Goal: Task Accomplishment & Management: Use online tool/utility

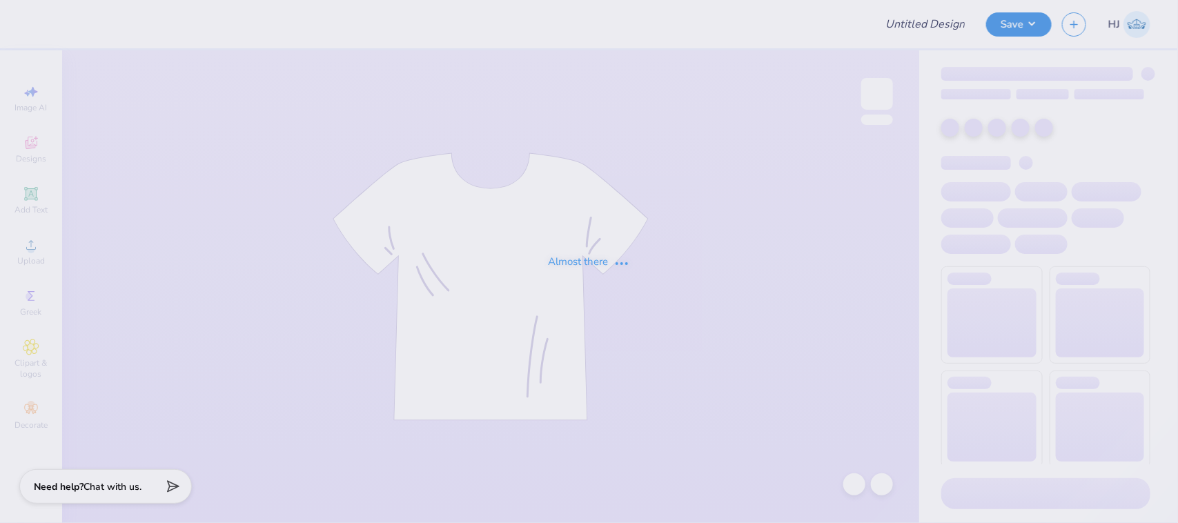
type input "ID Gphi Philo F25"
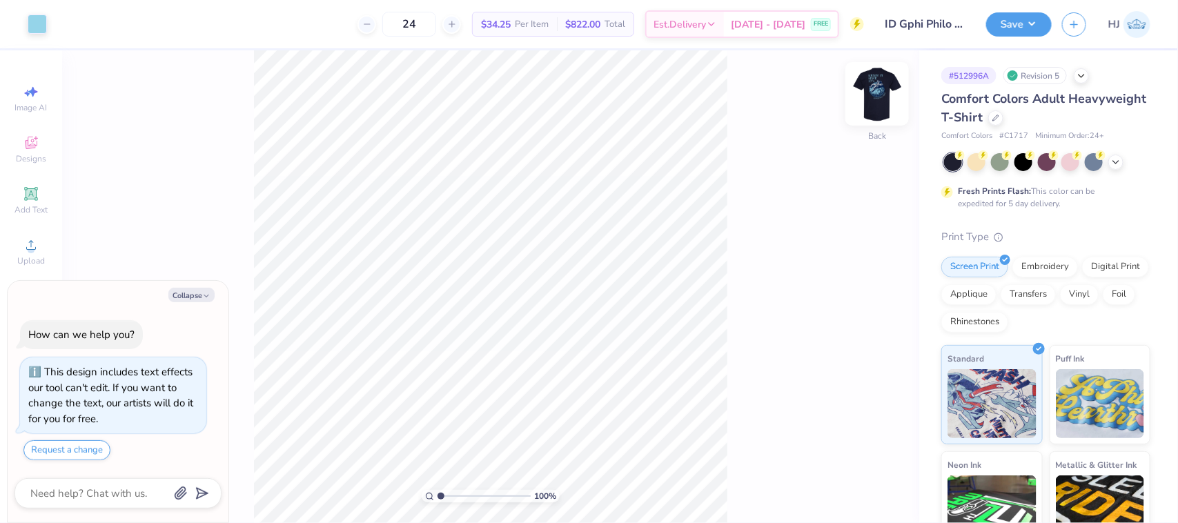
click at [878, 90] on img at bounding box center [877, 93] width 55 height 55
click at [191, 290] on button "Collapse" at bounding box center [191, 295] width 46 height 14
type textarea "x"
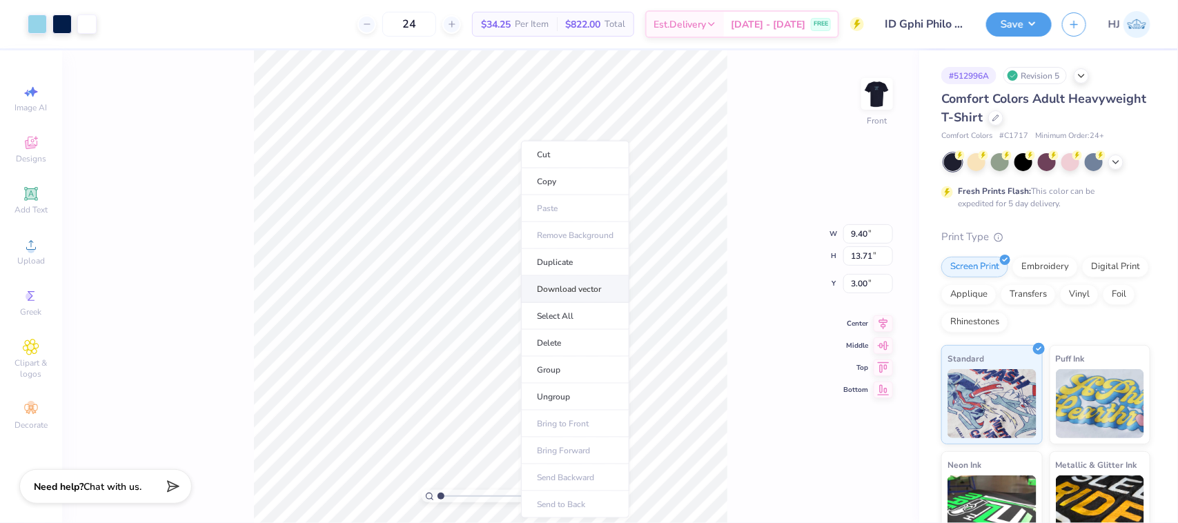
click at [587, 291] on li "Download vector" at bounding box center [575, 289] width 108 height 27
drag, startPoint x: 169, startPoint y: 104, endPoint x: 73, endPoint y: 37, distance: 117.0
click at [167, 101] on div "100 % Front W 9.40 9.40 " H 13.71 13.71 " Y 3.00 3.00 " Center Middle Top Bottom" at bounding box center [490, 286] width 857 height 473
click at [79, 16] on div at bounding box center [86, 22] width 19 height 19
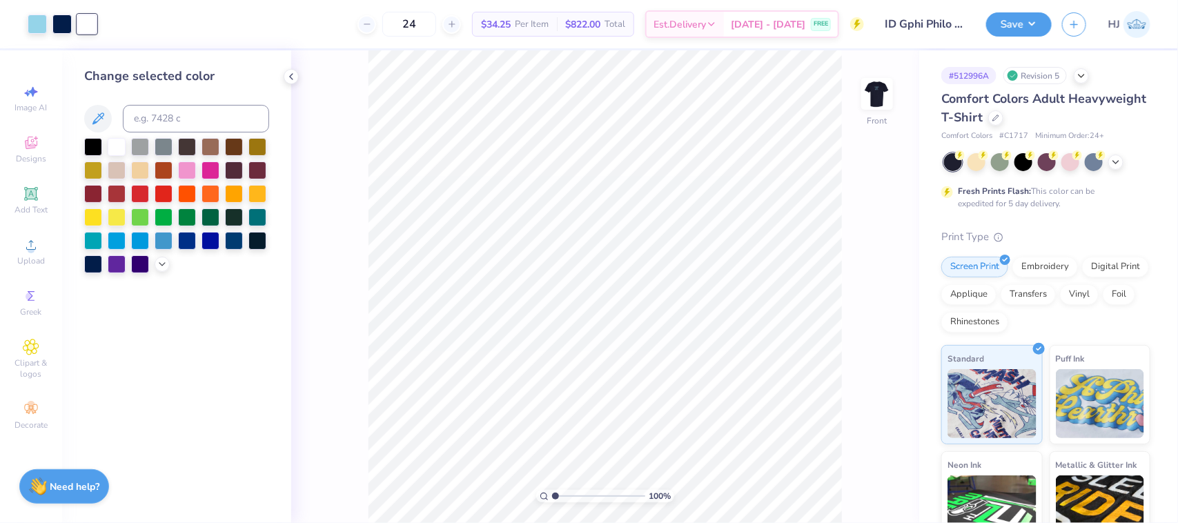
click at [125, 28] on div "24 $34.25 Per Item $822.00 Total Est. Delivery [DATE] - [DATE] FREE" at bounding box center [485, 24] width 757 height 48
click at [64, 22] on div at bounding box center [61, 22] width 19 height 19
click at [36, 21] on div at bounding box center [37, 22] width 19 height 19
click at [104, 26] on div "Art colors 24 $34.25 Per Item $822.00 Total Est. Delivery Sep 17 - 20 FREE Desi…" at bounding box center [589, 24] width 1178 height 48
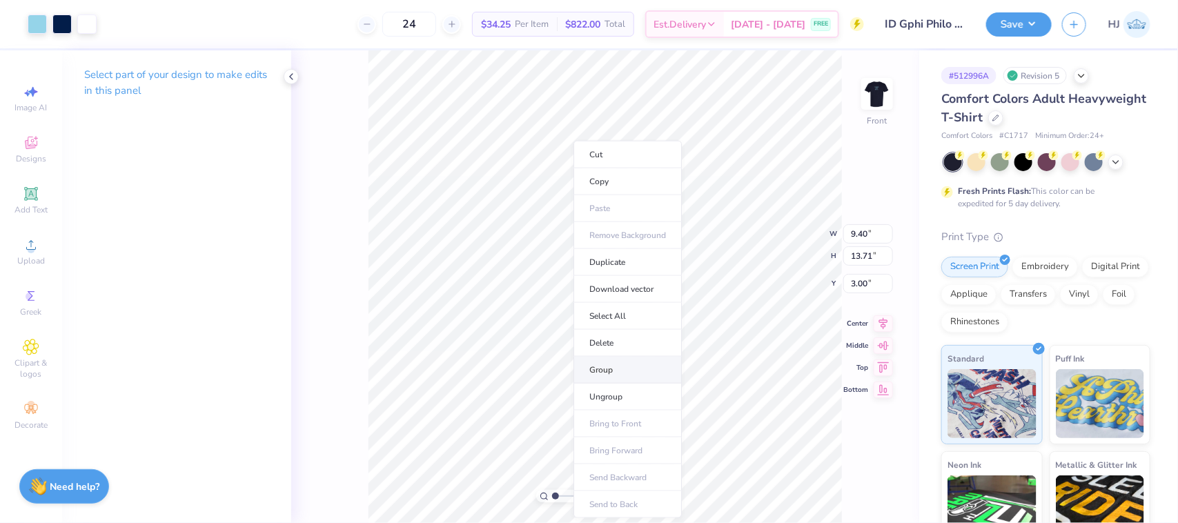
click at [614, 371] on li "Group" at bounding box center [628, 370] width 108 height 27
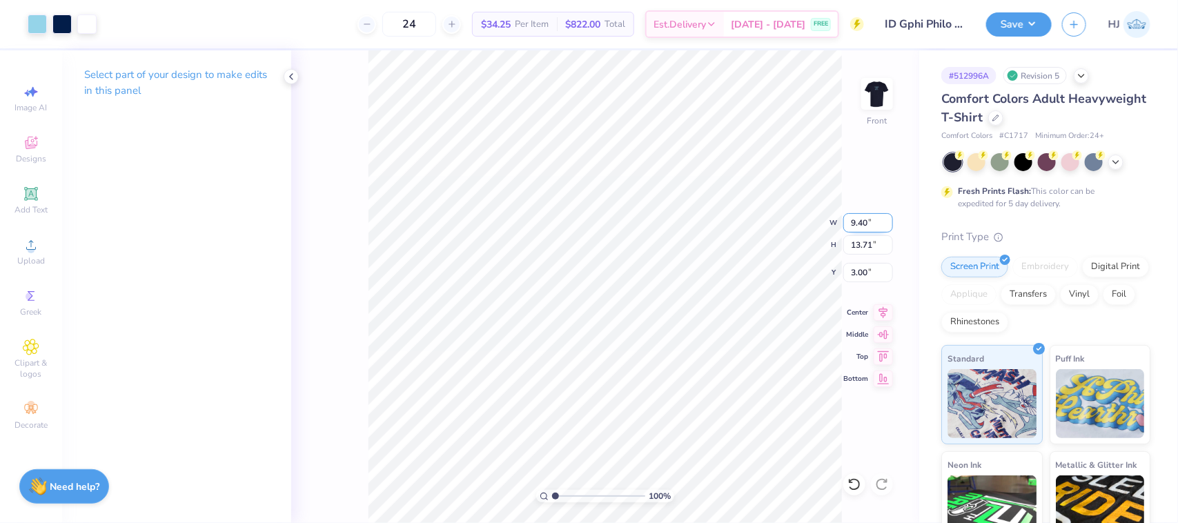
click at [851, 219] on input "9.40" at bounding box center [869, 222] width 50 height 19
type input "10.00"
type input "14.59"
type input "2.56"
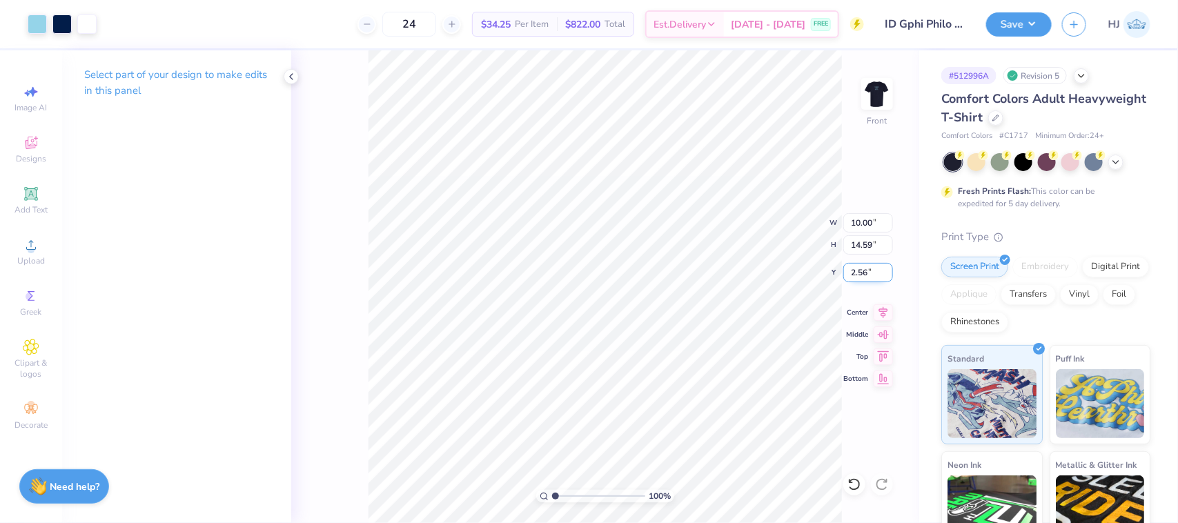
click at [870, 273] on input "2.56" at bounding box center [869, 272] width 50 height 19
type input "3.00"
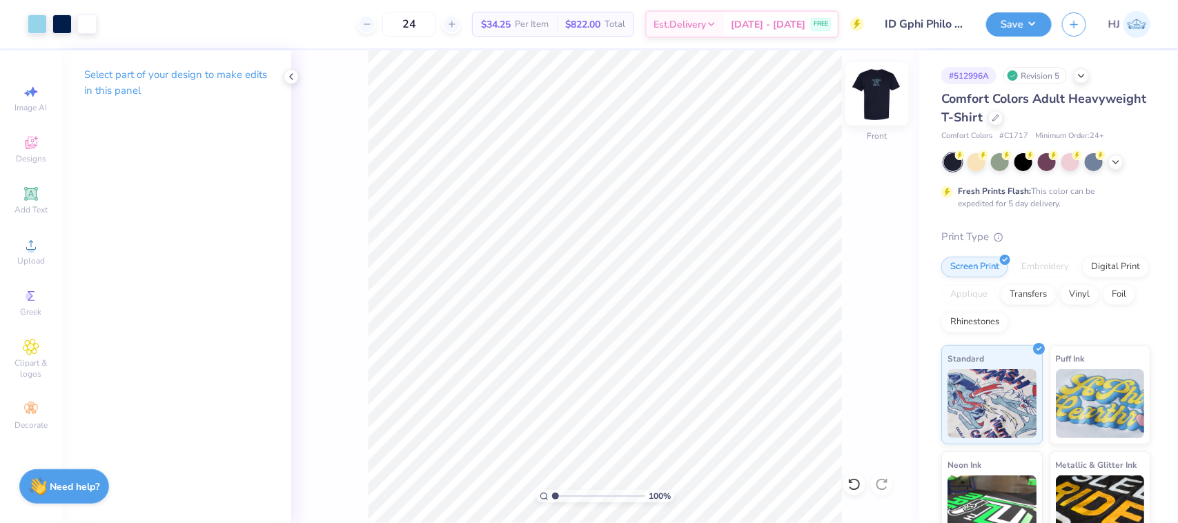
click at [870, 92] on img at bounding box center [877, 93] width 55 height 55
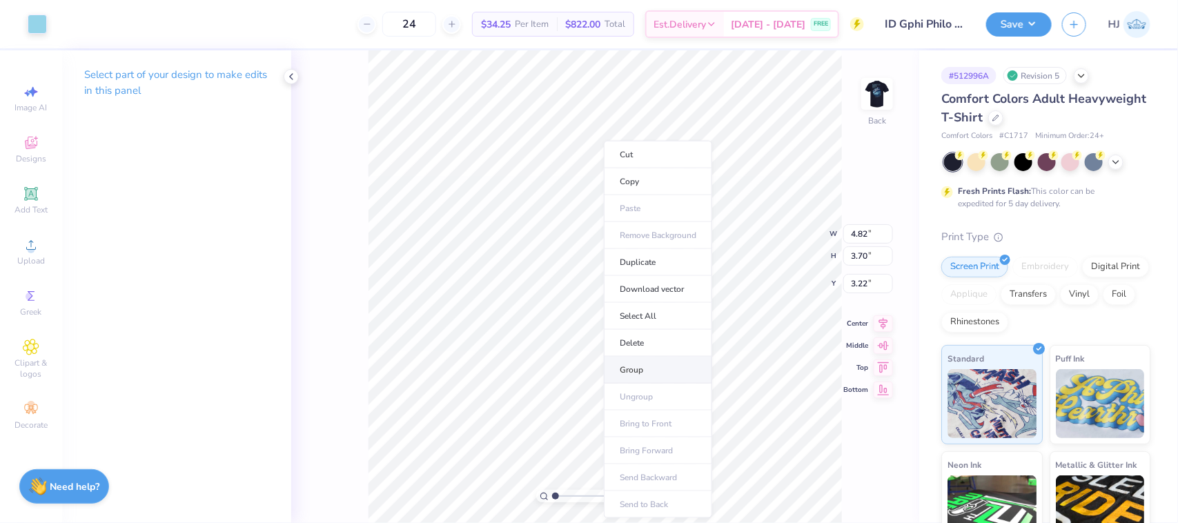
click at [637, 374] on li "Group" at bounding box center [658, 370] width 108 height 27
click at [868, 217] on input "4.82" at bounding box center [869, 222] width 50 height 19
type input "5.00"
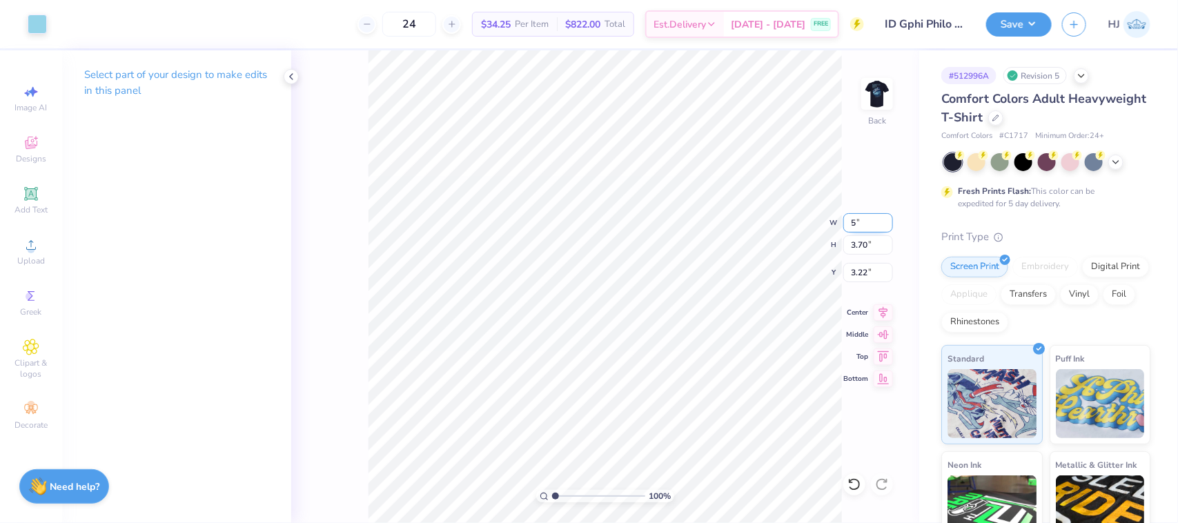
type input "3.84"
click at [870, 264] on input "3.15" at bounding box center [869, 272] width 50 height 19
type input "3.00"
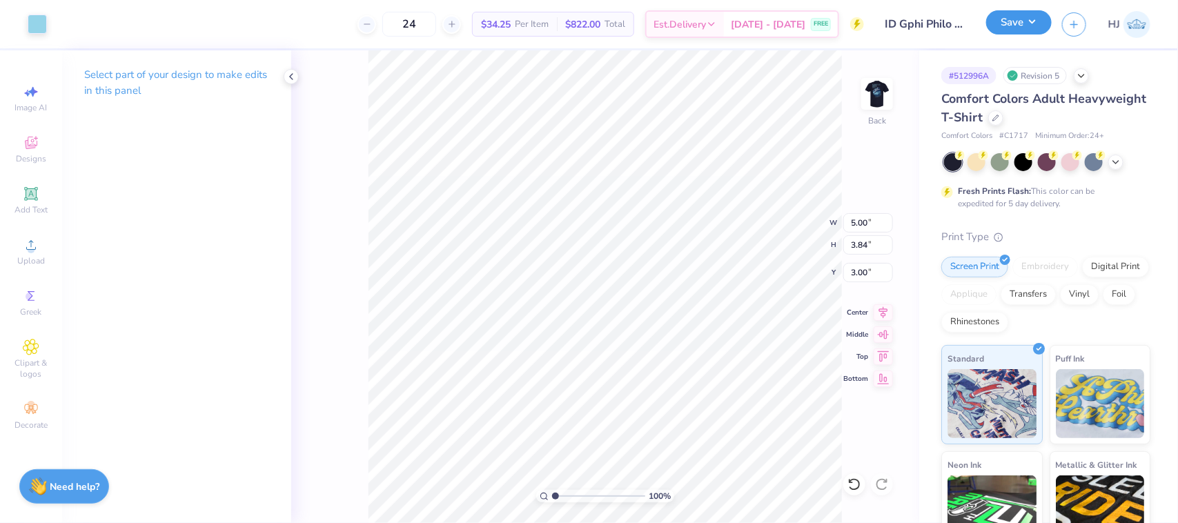
click at [1034, 21] on button "Save" at bounding box center [1019, 22] width 66 height 24
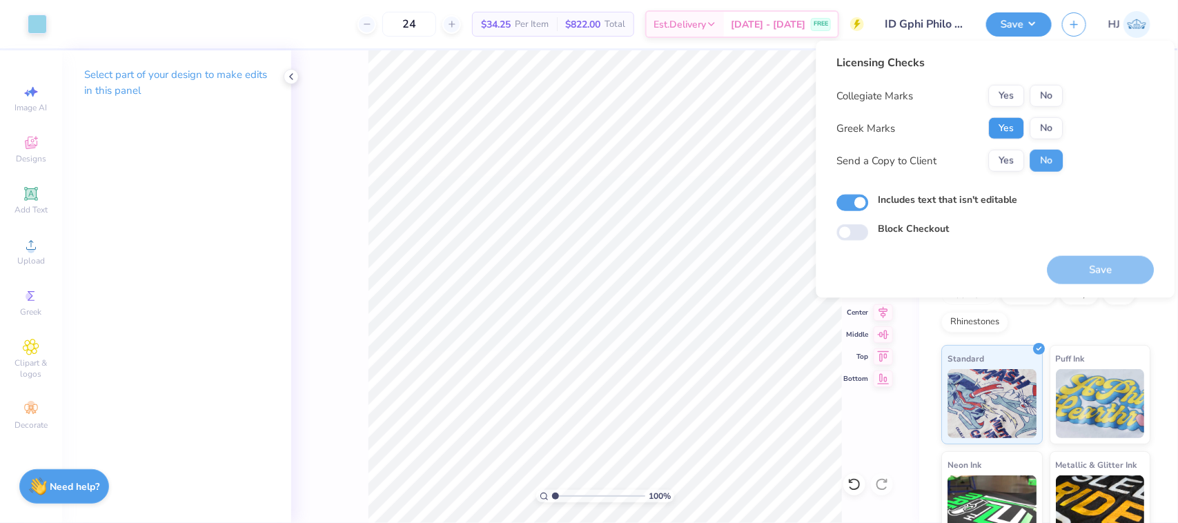
click at [1001, 133] on button "Yes" at bounding box center [1007, 128] width 36 height 22
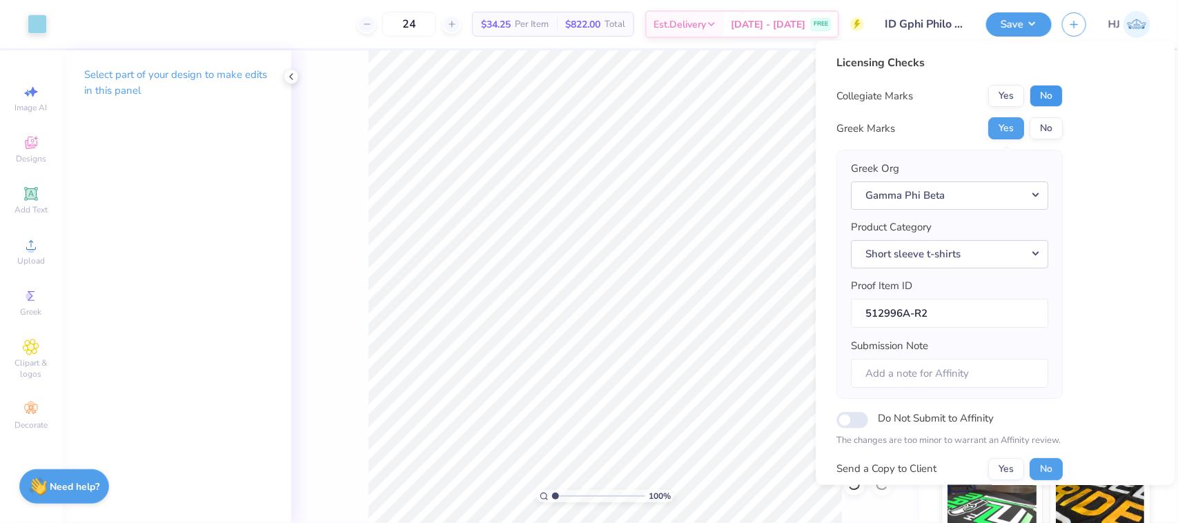
click at [1050, 98] on button "No" at bounding box center [1047, 96] width 33 height 22
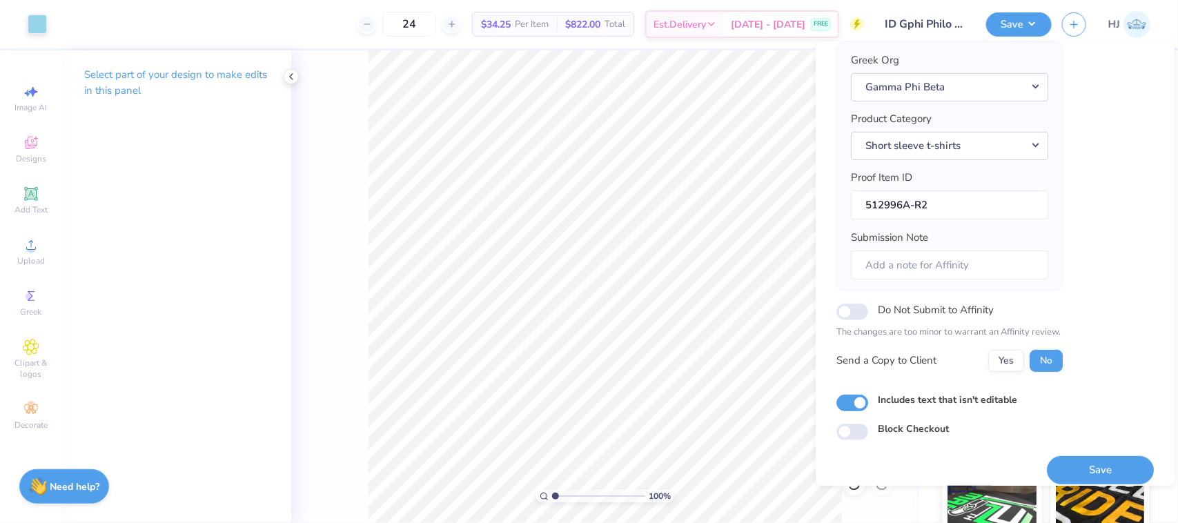
scroll to position [121, 0]
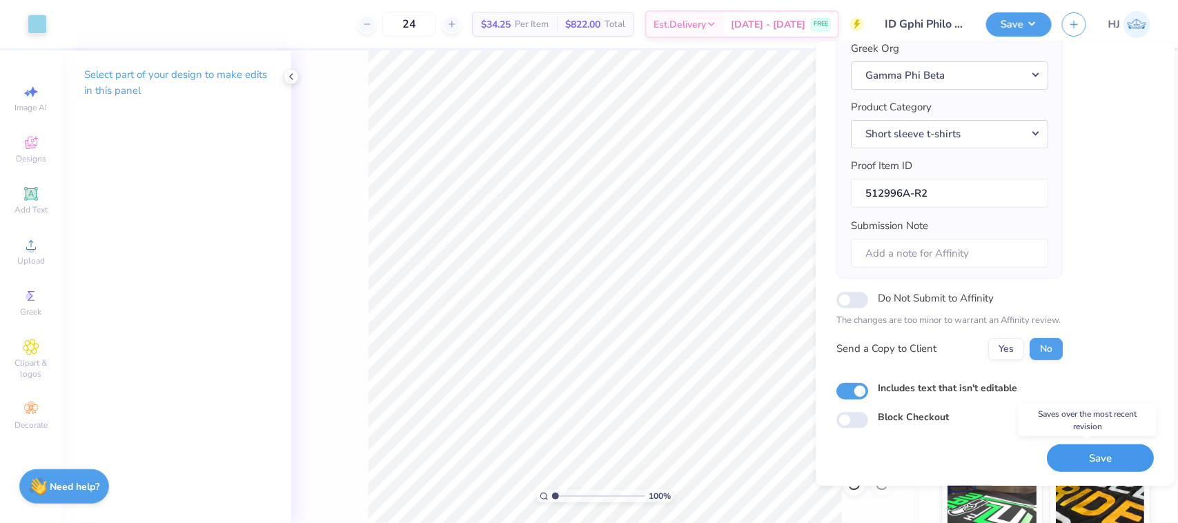
click at [1104, 456] on button "Save" at bounding box center [1101, 459] width 107 height 28
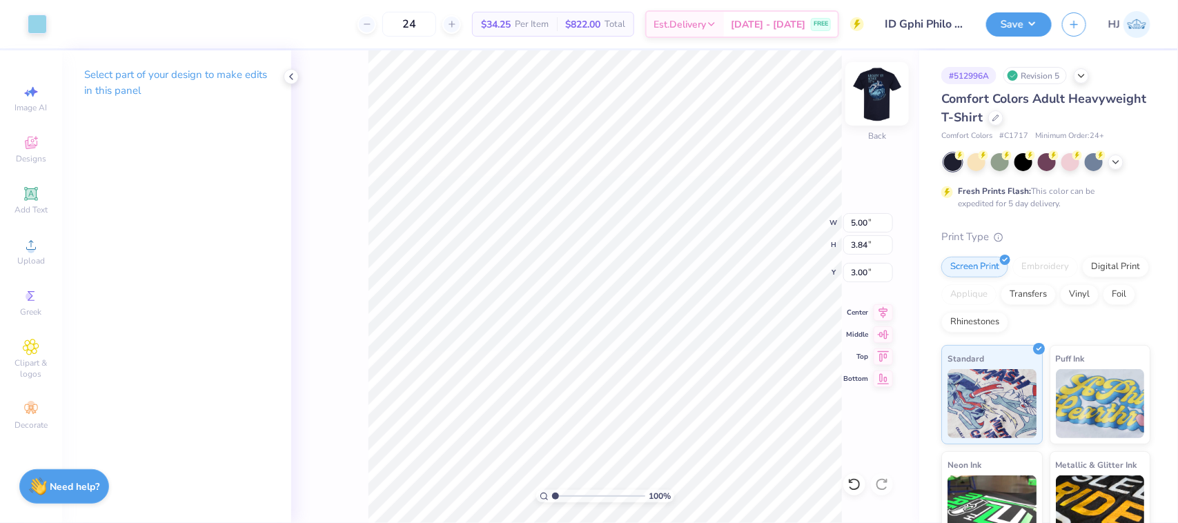
click at [888, 87] on img at bounding box center [877, 93] width 55 height 55
click at [882, 95] on img at bounding box center [877, 93] width 55 height 55
click at [863, 229] on input "5.00" at bounding box center [869, 222] width 50 height 19
type input "3.50"
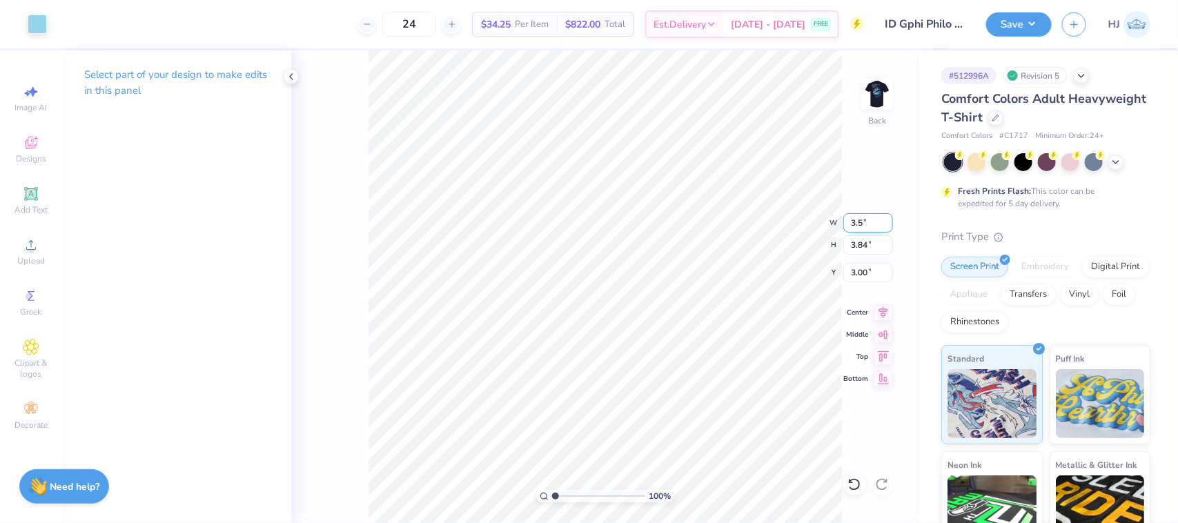
type input "2.69"
type input "3.58"
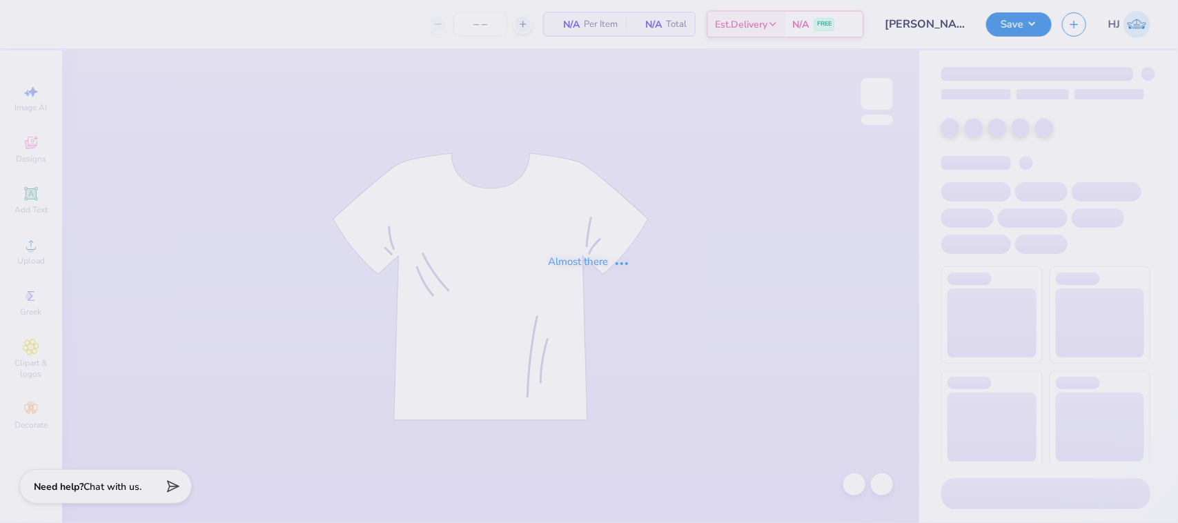
type input "24"
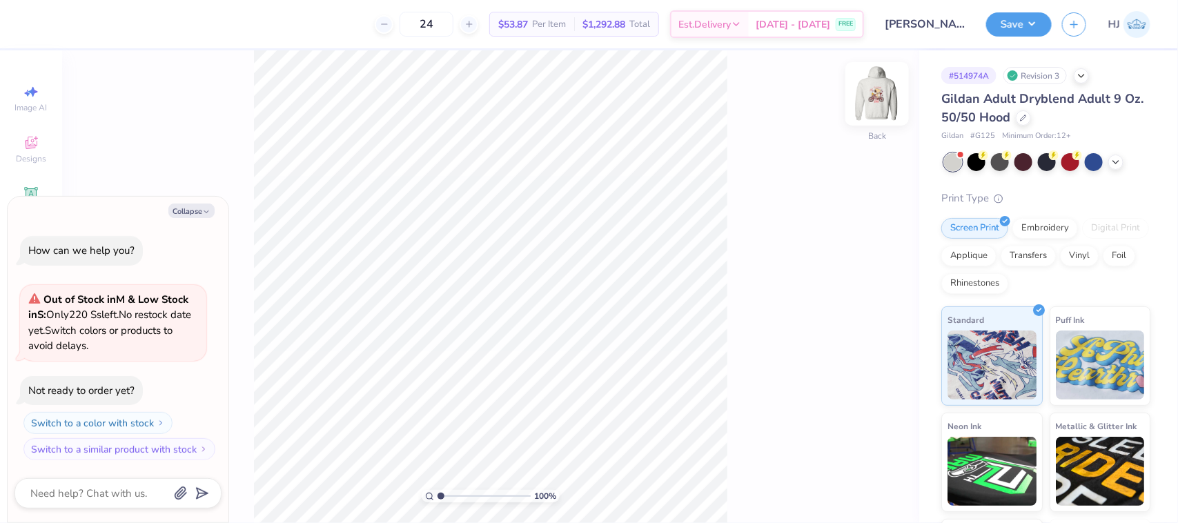
click at [884, 79] on img at bounding box center [877, 93] width 55 height 55
type textarea "x"
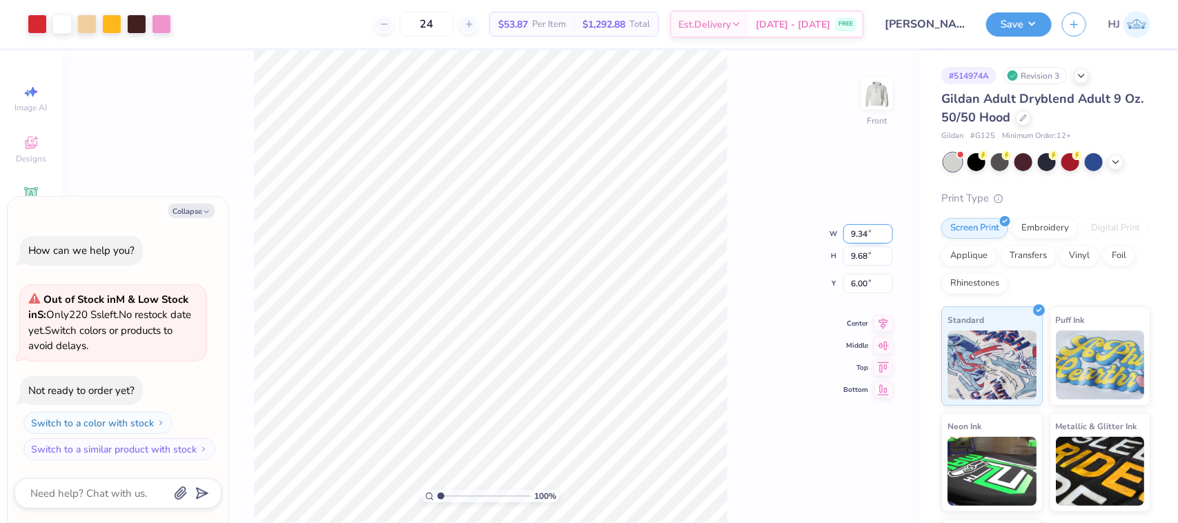
click at [861, 230] on input "9.34" at bounding box center [869, 233] width 50 height 19
type input "10.00"
type textarea "x"
click at [875, 242] on input "10.37" at bounding box center [869, 244] width 50 height 19
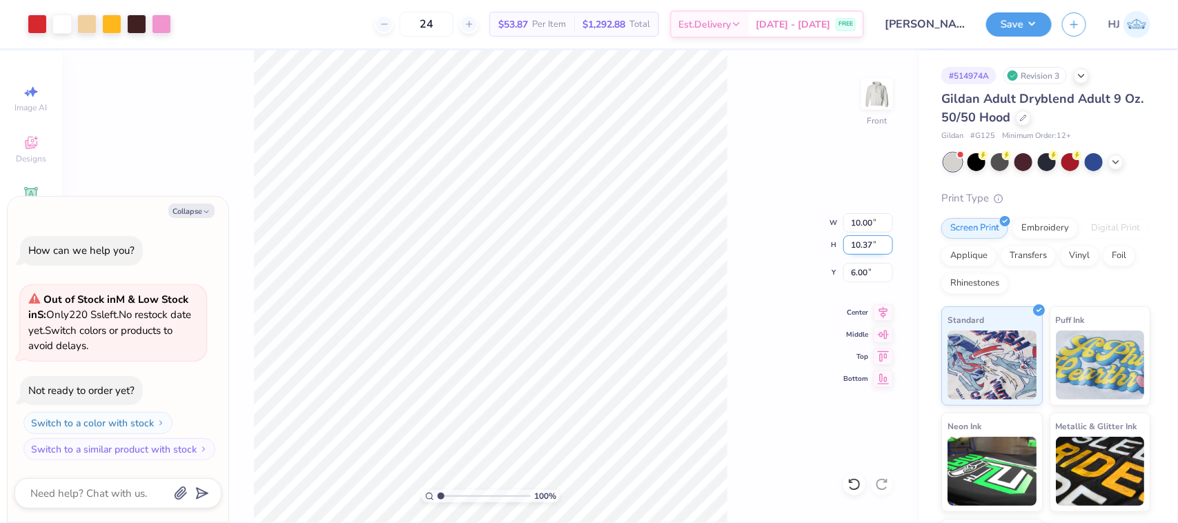
click at [875, 242] on input "10.37" at bounding box center [869, 244] width 50 height 19
type input "9"
type textarea "x"
type input "8.68"
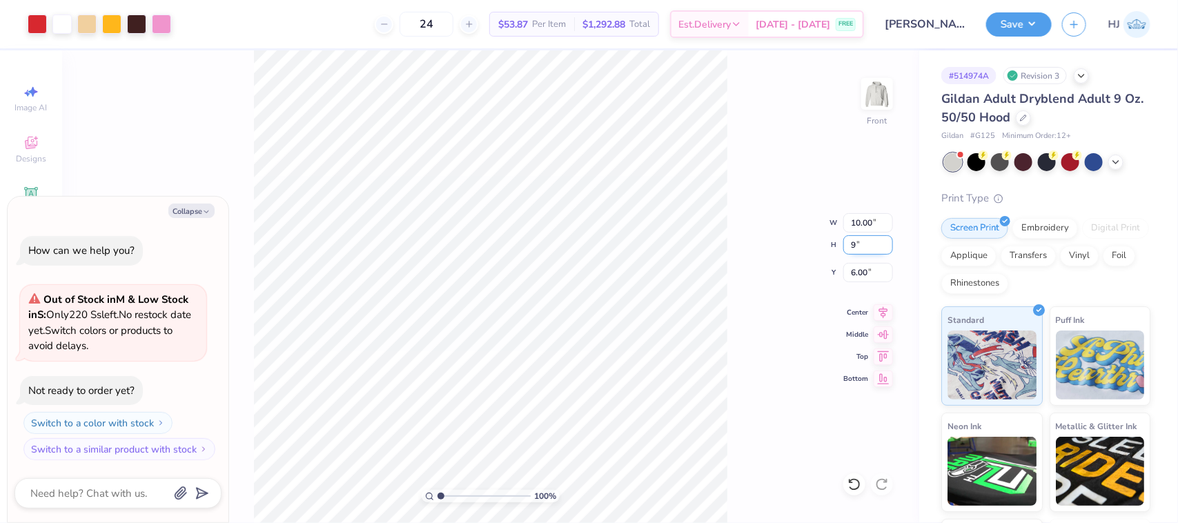
type input "9.00"
click at [868, 264] on input "6.68" at bounding box center [869, 272] width 50 height 19
type input "6"
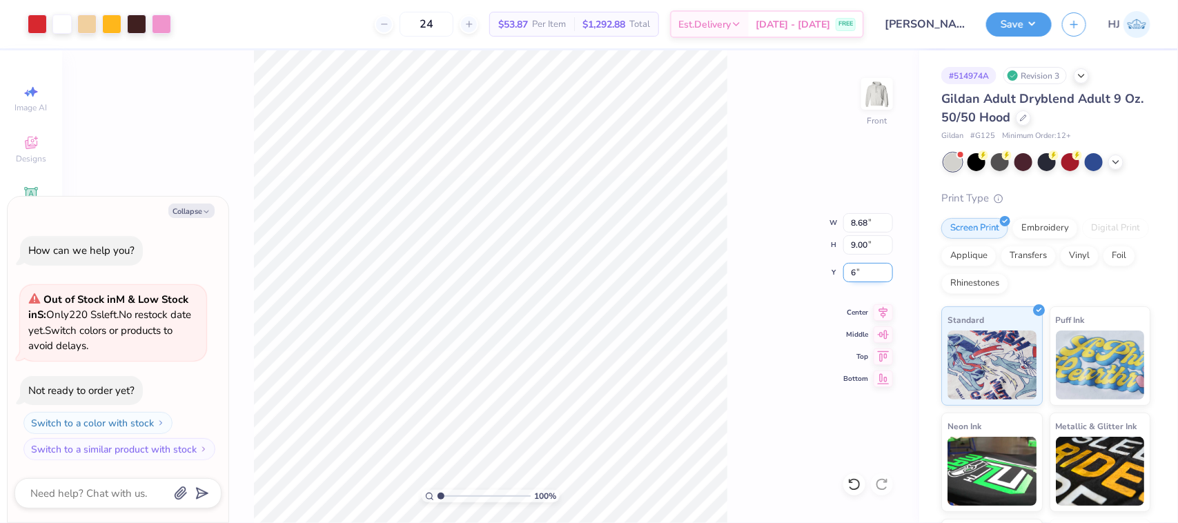
type textarea "x"
type input "6.00"
click at [871, 101] on img at bounding box center [877, 93] width 55 height 55
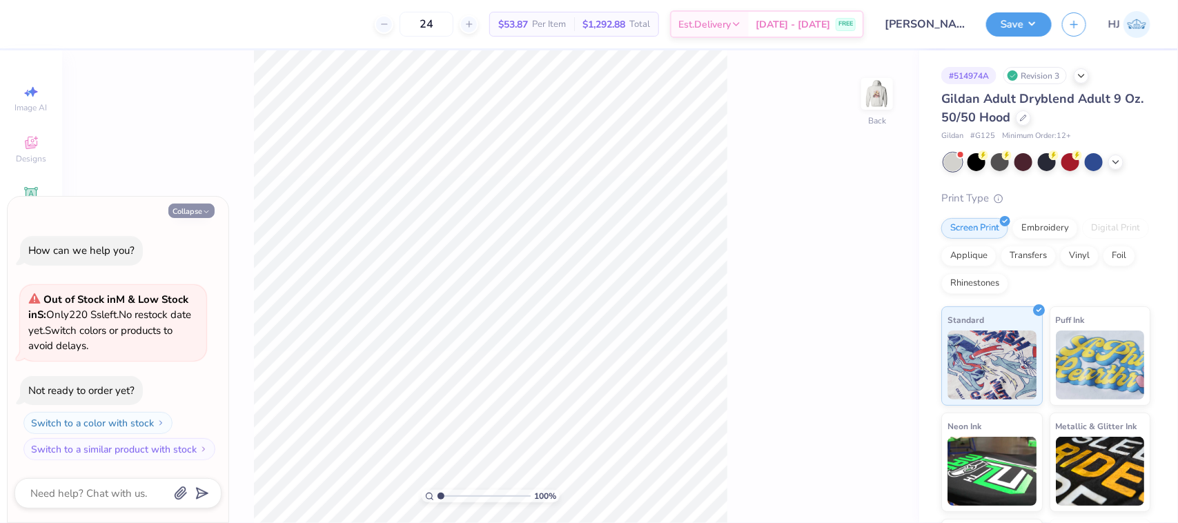
click at [188, 208] on button "Collapse" at bounding box center [191, 211] width 46 height 14
type textarea "x"
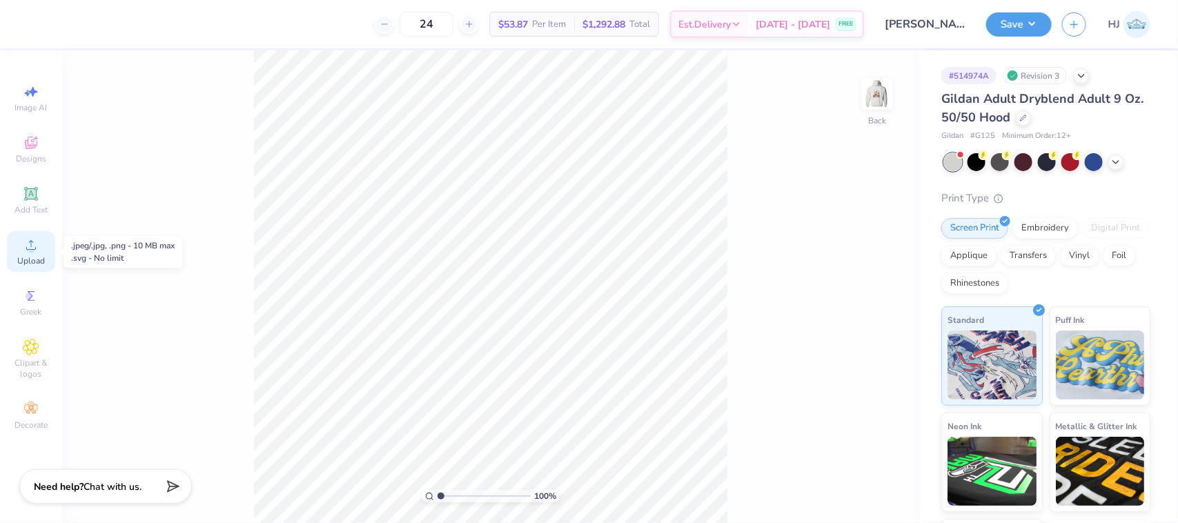
click at [31, 245] on icon at bounding box center [31, 245] width 10 height 10
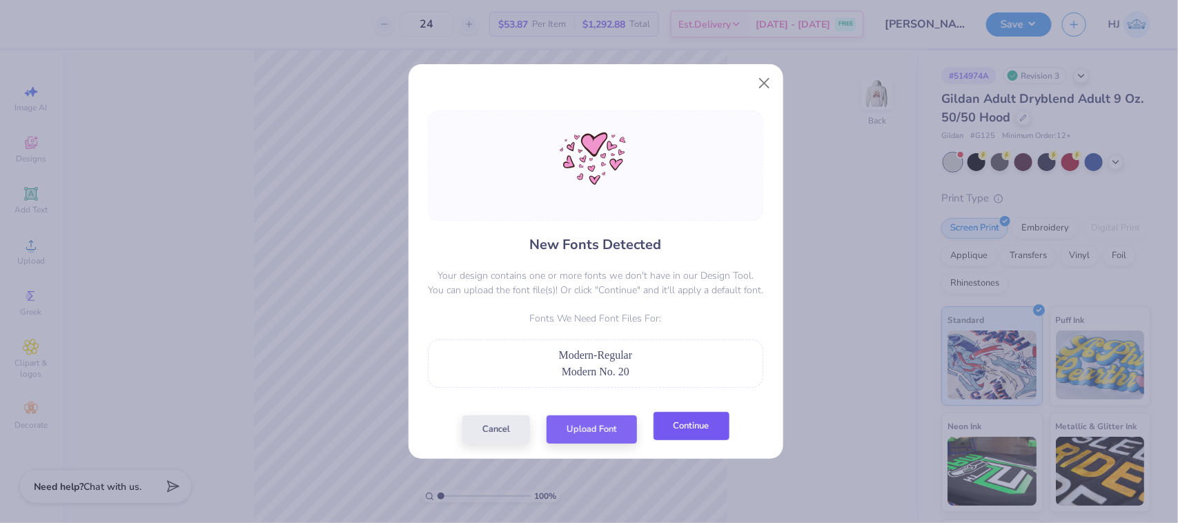
click at [694, 428] on button "Continue" at bounding box center [692, 426] width 76 height 28
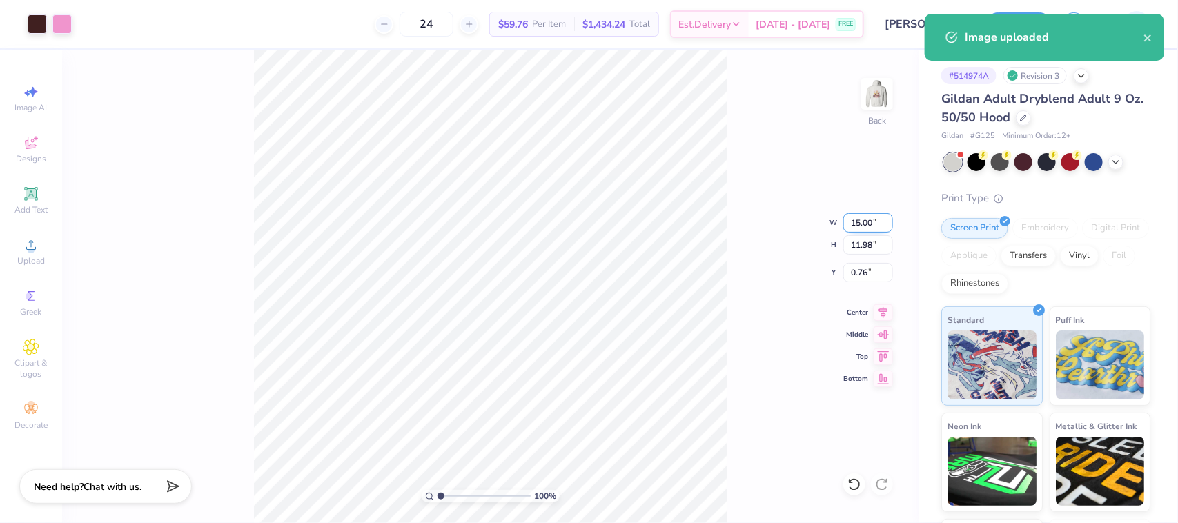
click at [872, 220] on input "15.00" at bounding box center [869, 222] width 50 height 19
click at [874, 248] on input "11.98" at bounding box center [869, 244] width 50 height 19
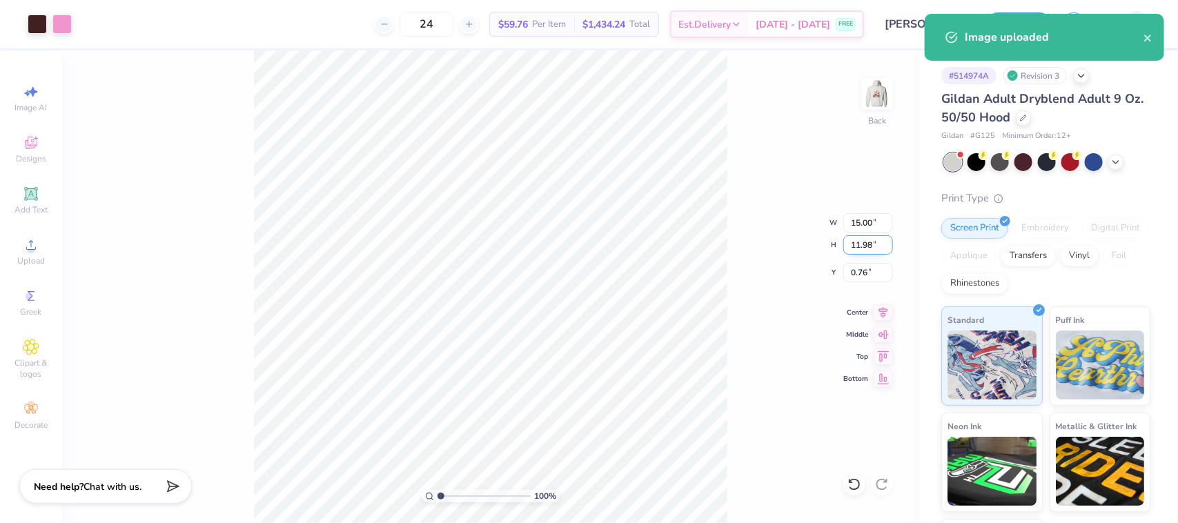
click at [874, 248] on input "11.98" at bounding box center [869, 244] width 50 height 19
click at [868, 214] on input "15.00" at bounding box center [869, 222] width 50 height 19
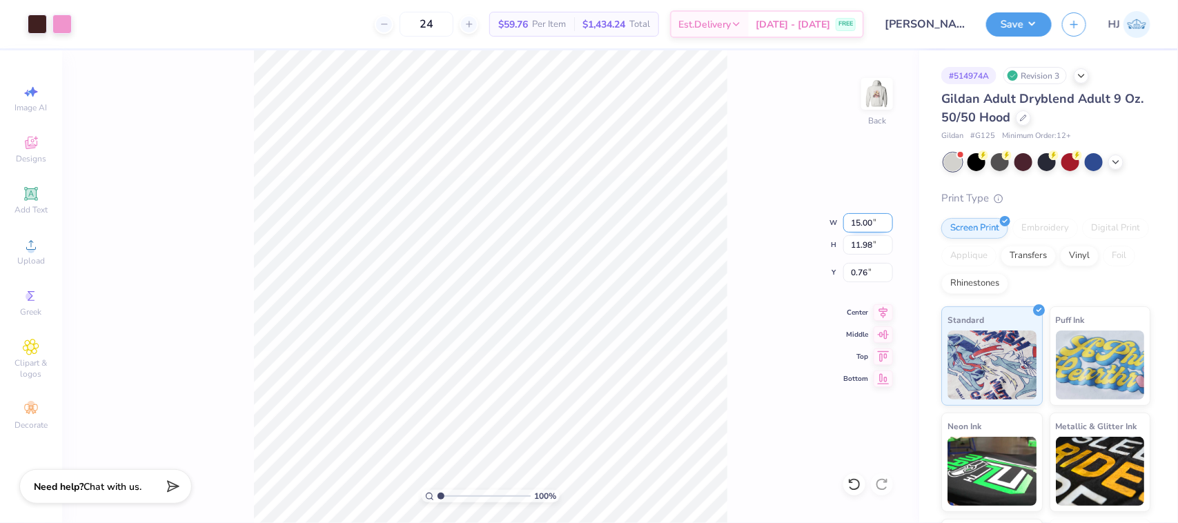
type input "1"
type input "10.00"
type input "7.99"
click at [861, 269] on input "2.76" at bounding box center [869, 272] width 50 height 19
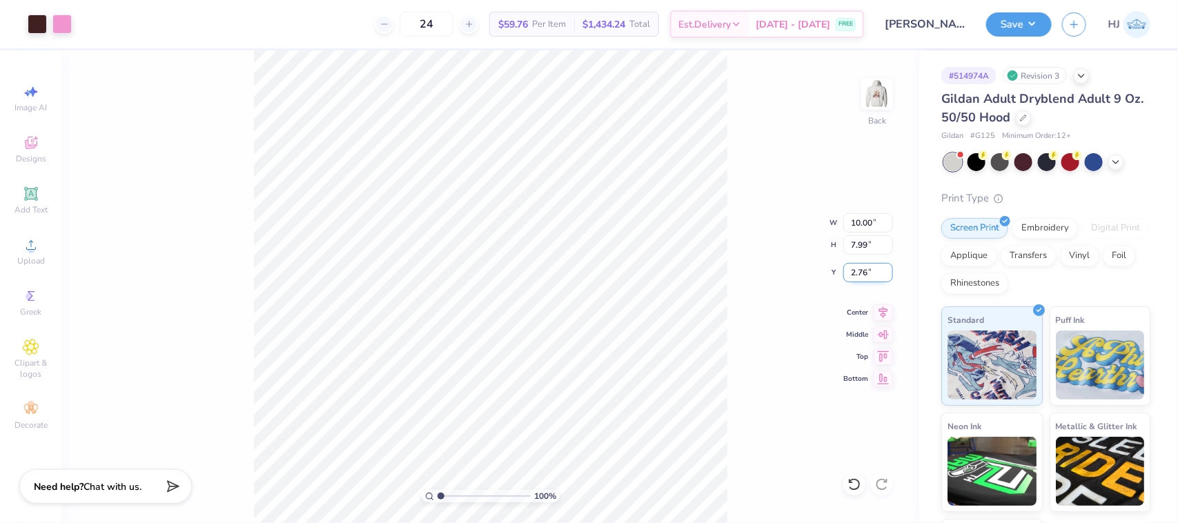
click at [861, 269] on input "2.76" at bounding box center [869, 272] width 50 height 19
type input "3.00"
type input "1.28418603220616"
click at [863, 223] on input "10.00" at bounding box center [869, 222] width 50 height 19
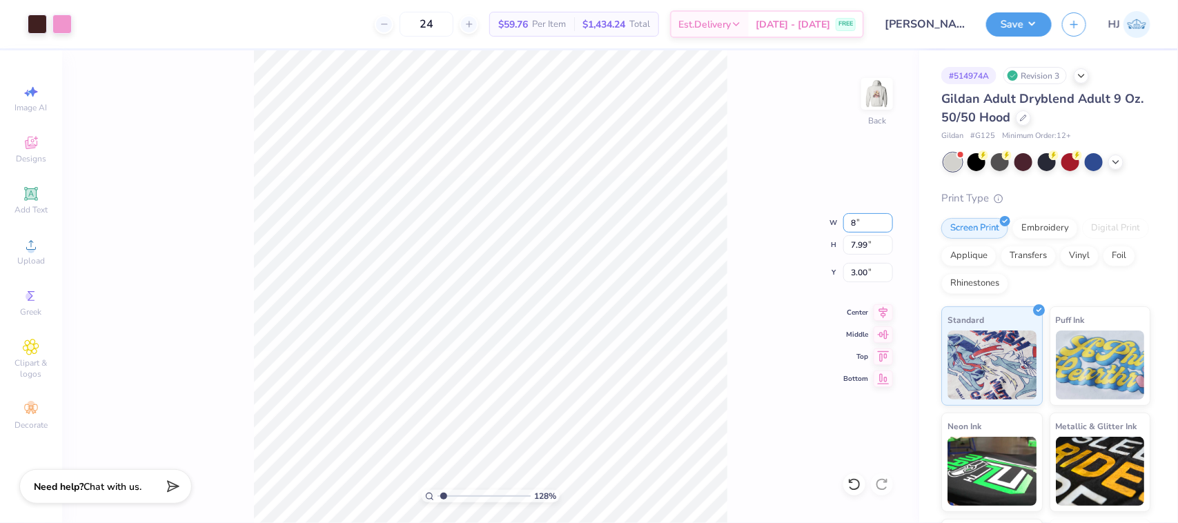
type input "8"
type input "1.28418603220616"
type input "8.00"
type input "6.39"
click at [864, 280] on input "3.80" at bounding box center [869, 272] width 50 height 19
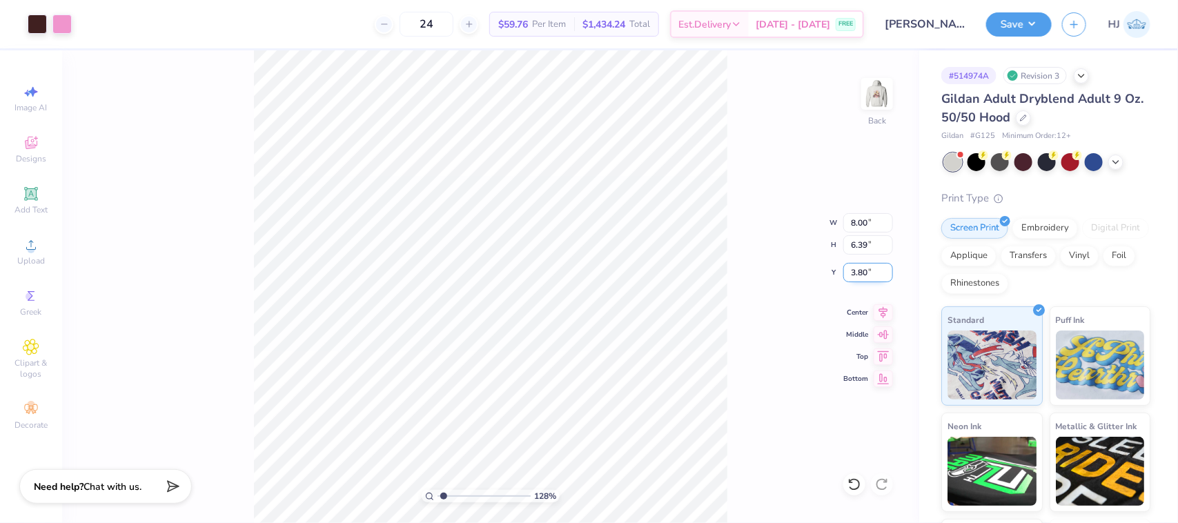
click at [864, 280] on input "3.80" at bounding box center [869, 272] width 50 height 19
type input "3"
type input "1.28418603220616"
type input "3.00"
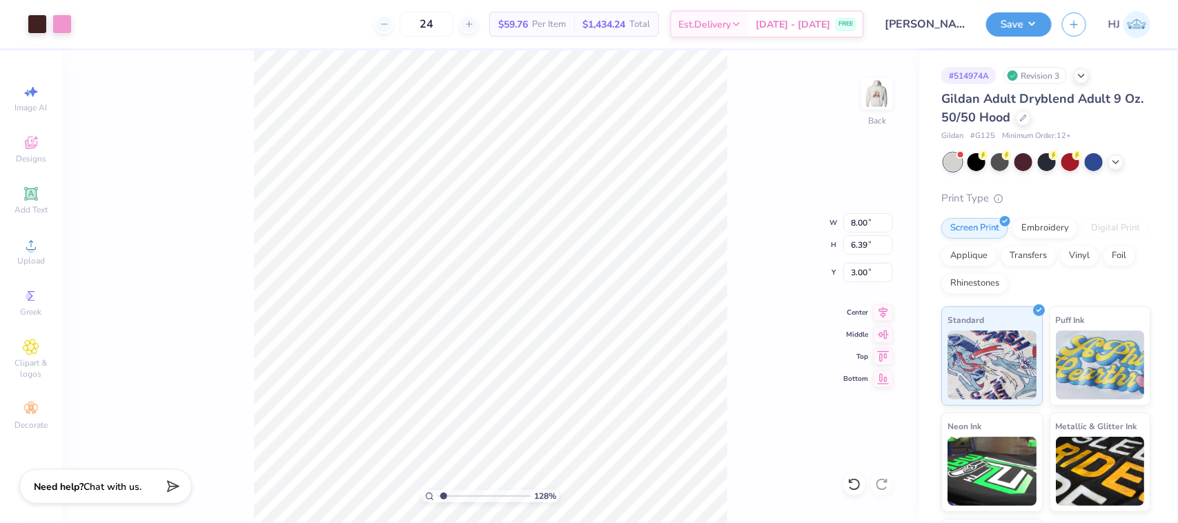
click at [743, 230] on div "128 % Back W 8.00 8.00 " H 6.39 6.39 " Y 3.00 3.00 " Center Middle Top Bottom" at bounding box center [490, 286] width 857 height 473
type input "1.28418603220616"
click at [864, 219] on input "8.00" at bounding box center [869, 222] width 50 height 19
type input "5"
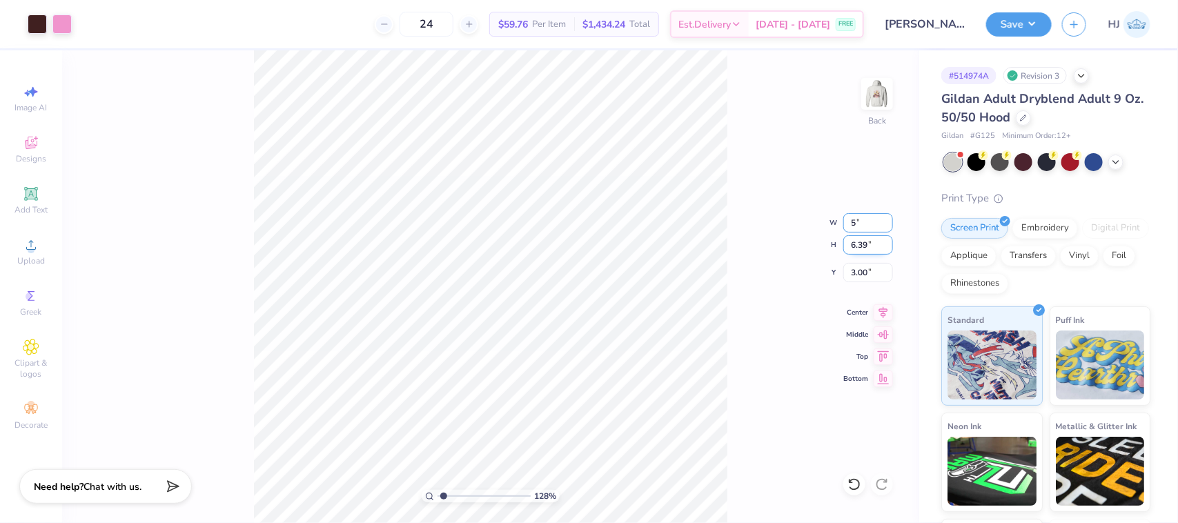
type input "1.28418603220616"
type input "5.00"
type input "3.99"
type input "4.20"
click at [868, 226] on input "5.00" at bounding box center [869, 222] width 50 height 19
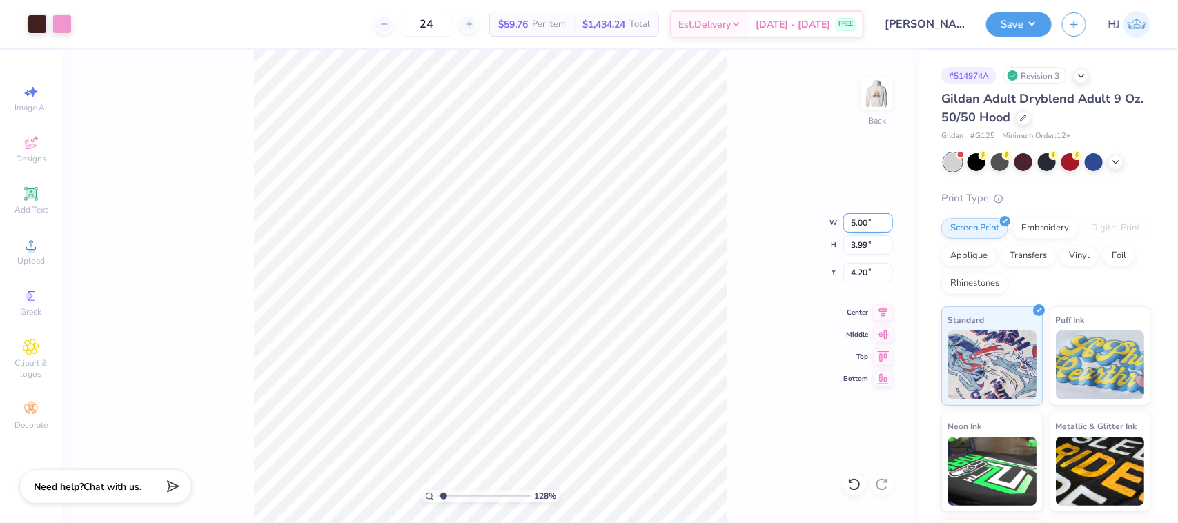
click at [868, 226] on input "5.00" at bounding box center [869, 222] width 50 height 19
click at [868, 226] on input "8" at bounding box center [869, 222] width 50 height 19
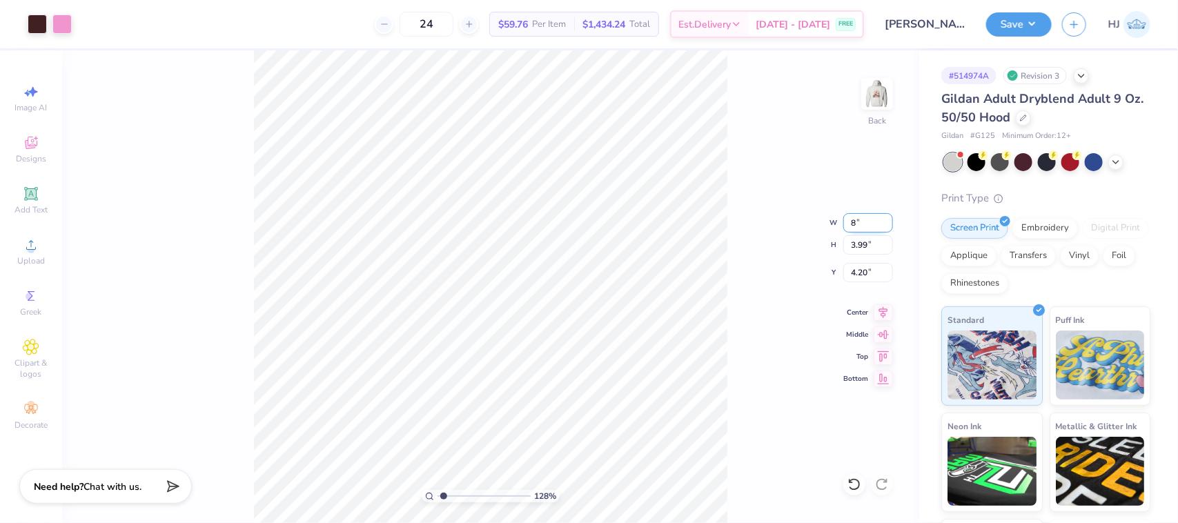
type input "6"
type input "7"
type input "1.28418603220616"
type input "7.00"
type input "5.59"
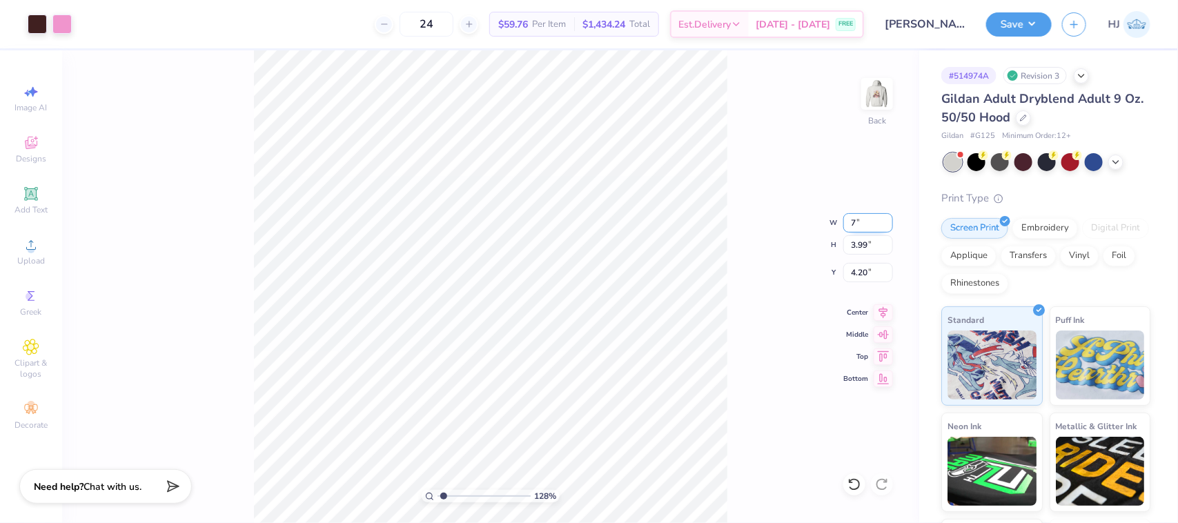
type input "3.40"
type input "1.28418603220616"
click at [856, 273] on input "3.40" at bounding box center [869, 272] width 50 height 19
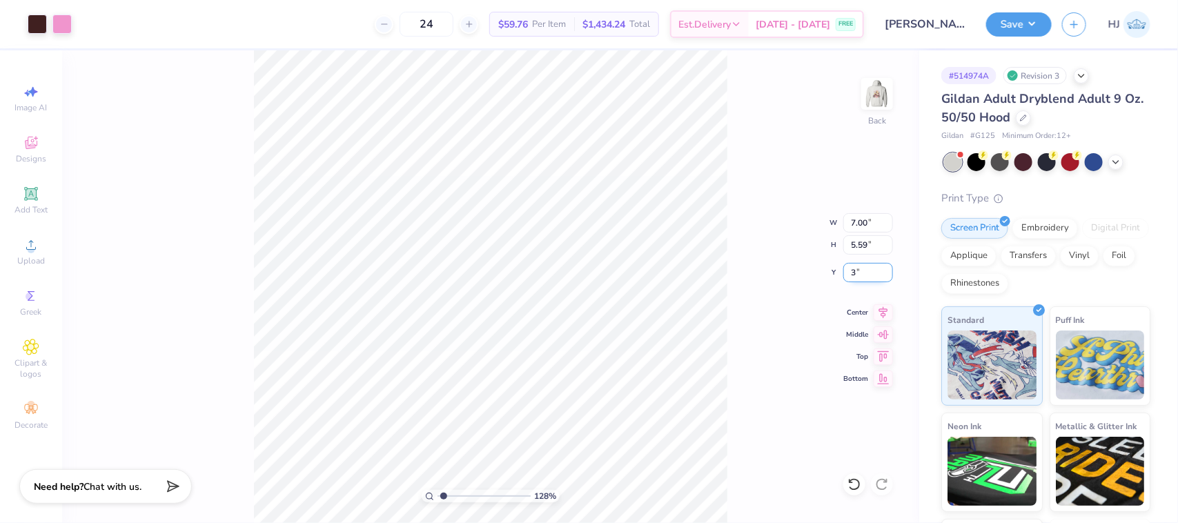
type input "3"
type input "1.28418603220616"
type input "3.00"
click at [1027, 22] on button "Save" at bounding box center [1019, 22] width 66 height 24
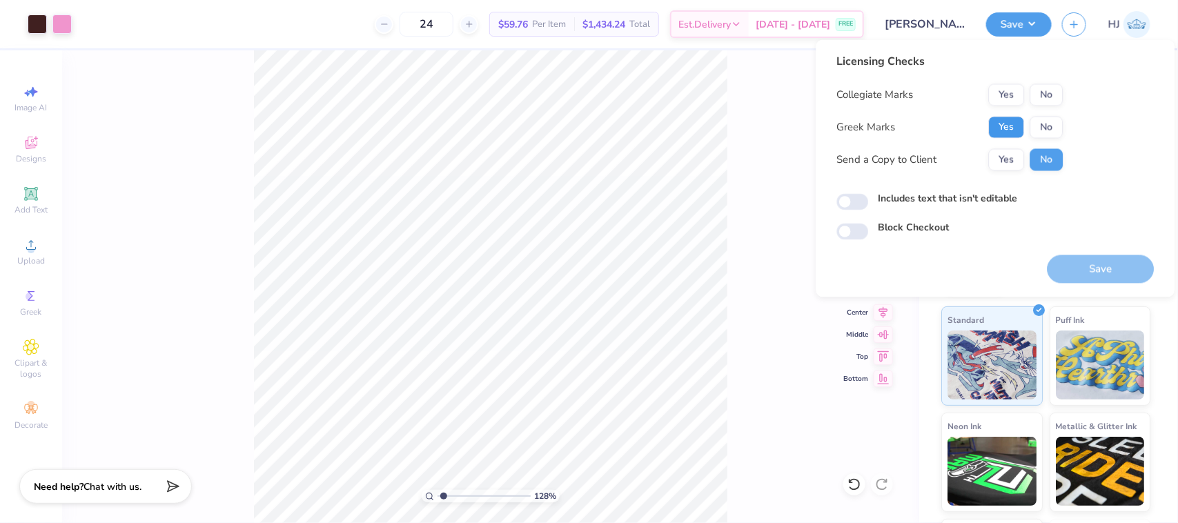
click at [1009, 126] on button "Yes" at bounding box center [1007, 128] width 36 height 22
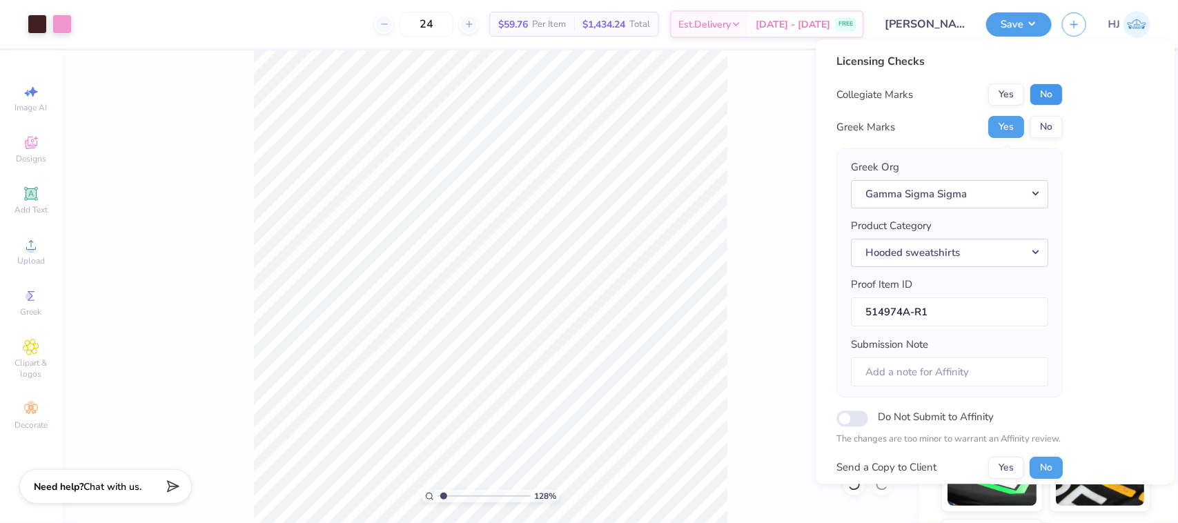
click at [1048, 95] on button "No" at bounding box center [1047, 95] width 33 height 22
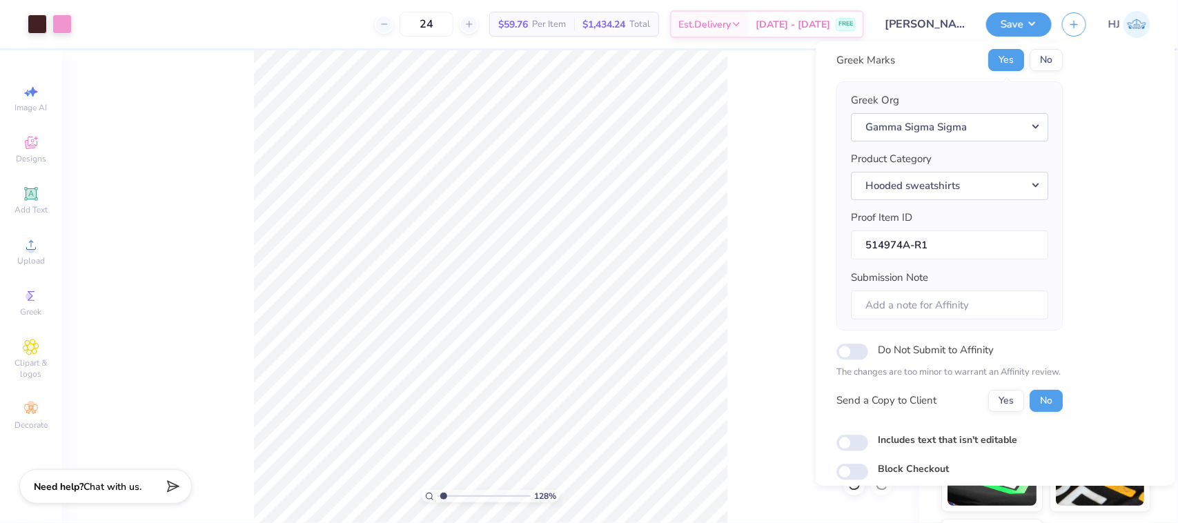
scroll to position [121, 0]
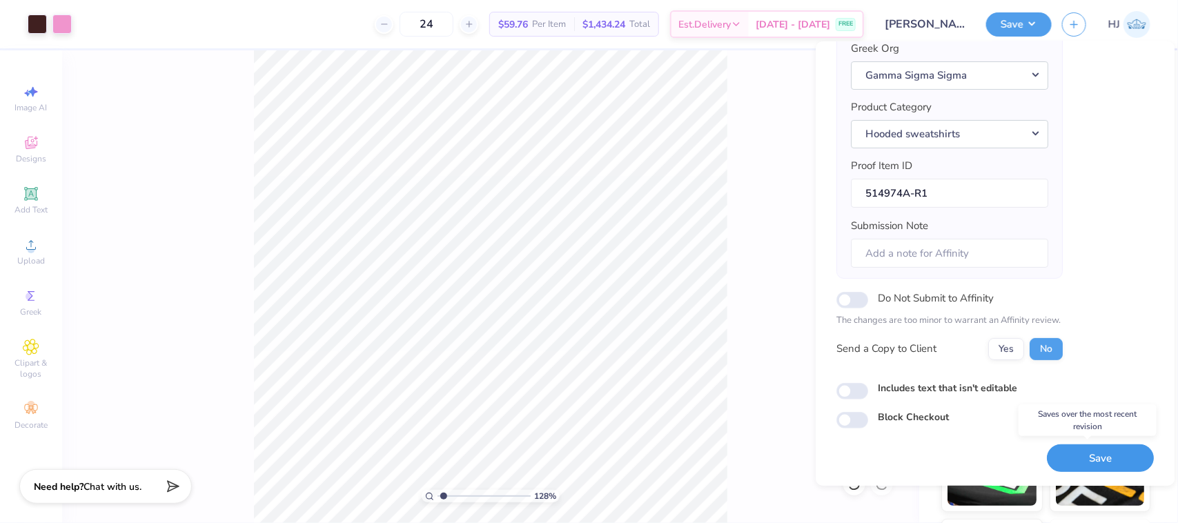
click at [1093, 467] on button "Save" at bounding box center [1101, 459] width 107 height 28
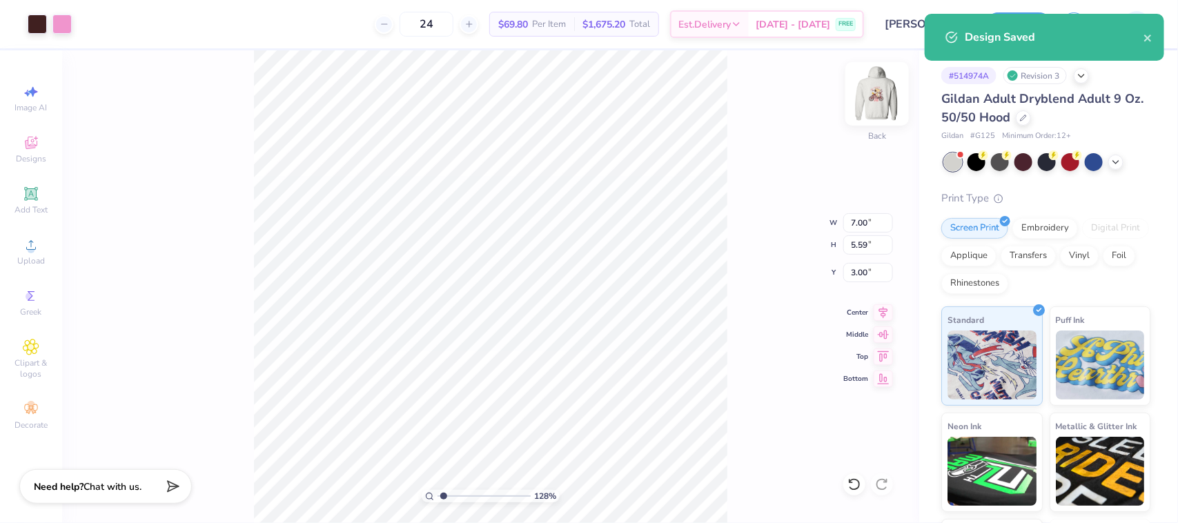
click at [875, 100] on img at bounding box center [877, 93] width 55 height 55
type input "1.28418603220616"
